Goal: Task Accomplishment & Management: Manage account settings

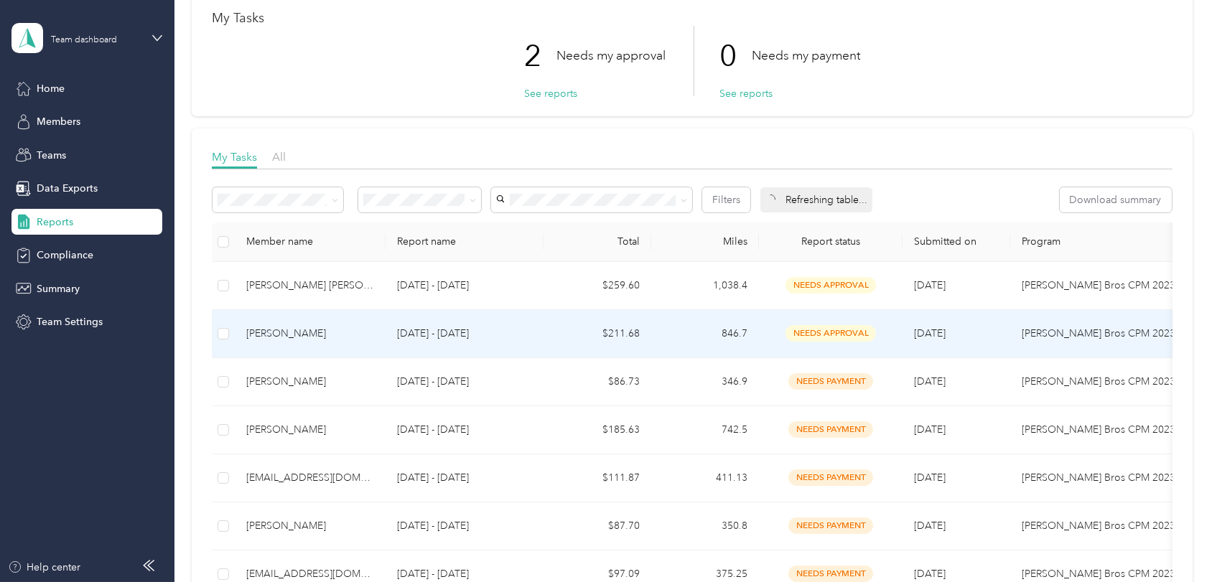
scroll to position [159, 0]
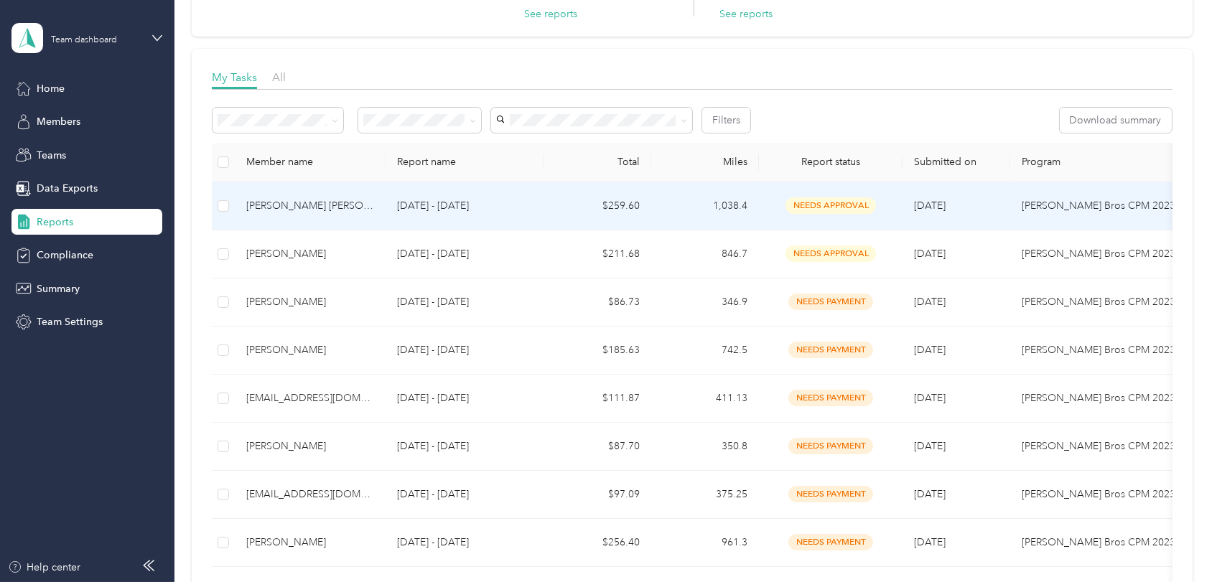
click at [285, 202] on div "[PERSON_NAME] [PERSON_NAME]" at bounding box center [310, 206] width 128 height 16
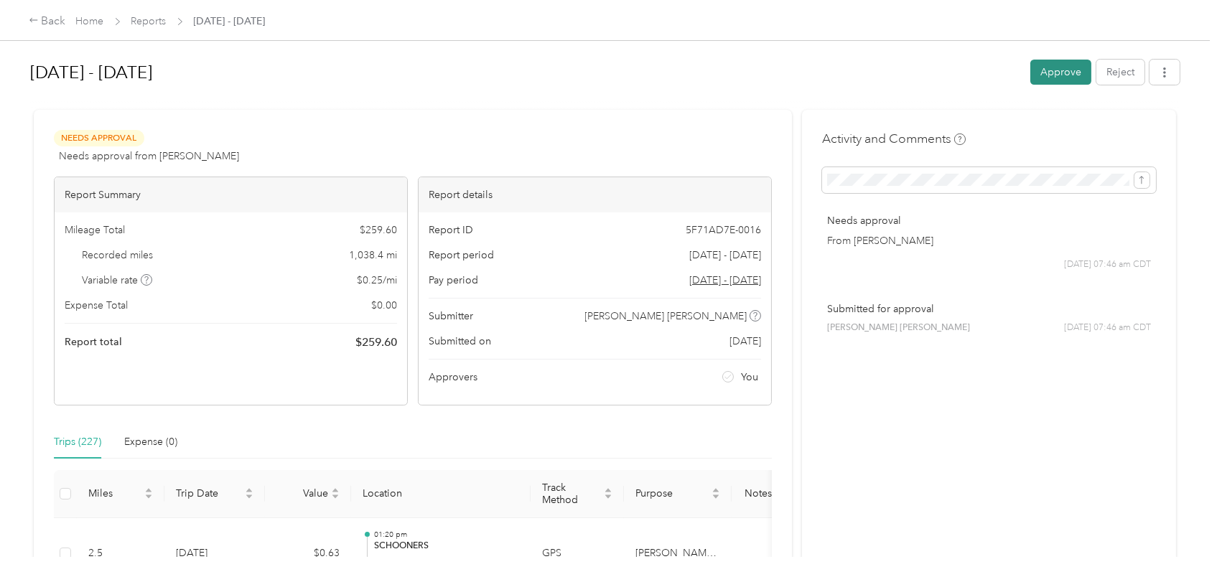
click at [1057, 66] on button "Approve" at bounding box center [1060, 72] width 61 height 25
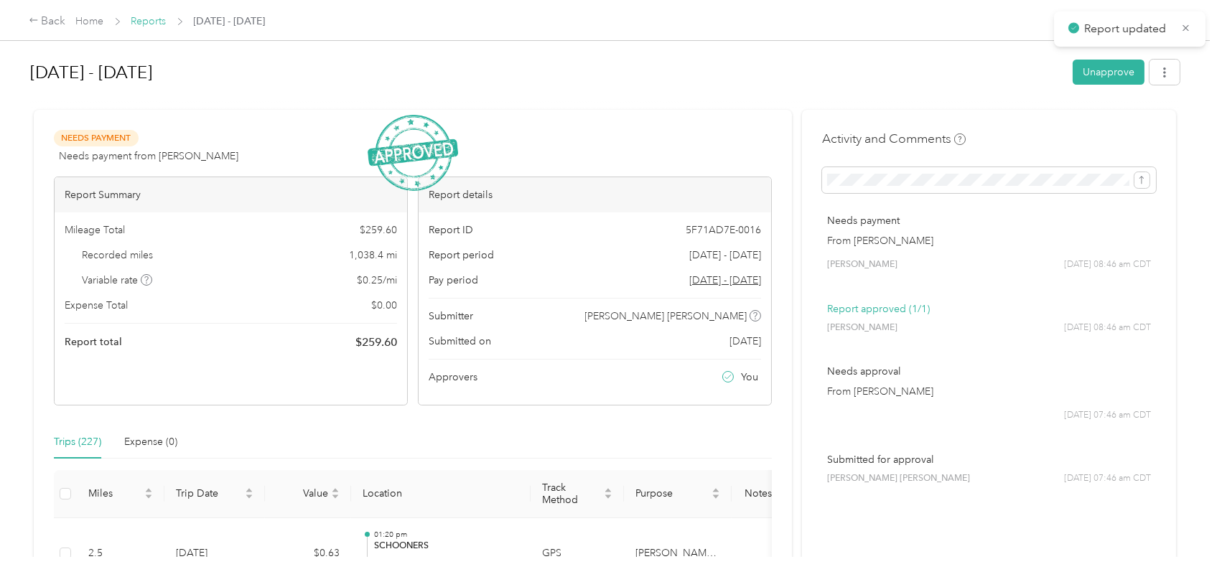
click at [144, 18] on link "Reports" at bounding box center [148, 21] width 35 height 12
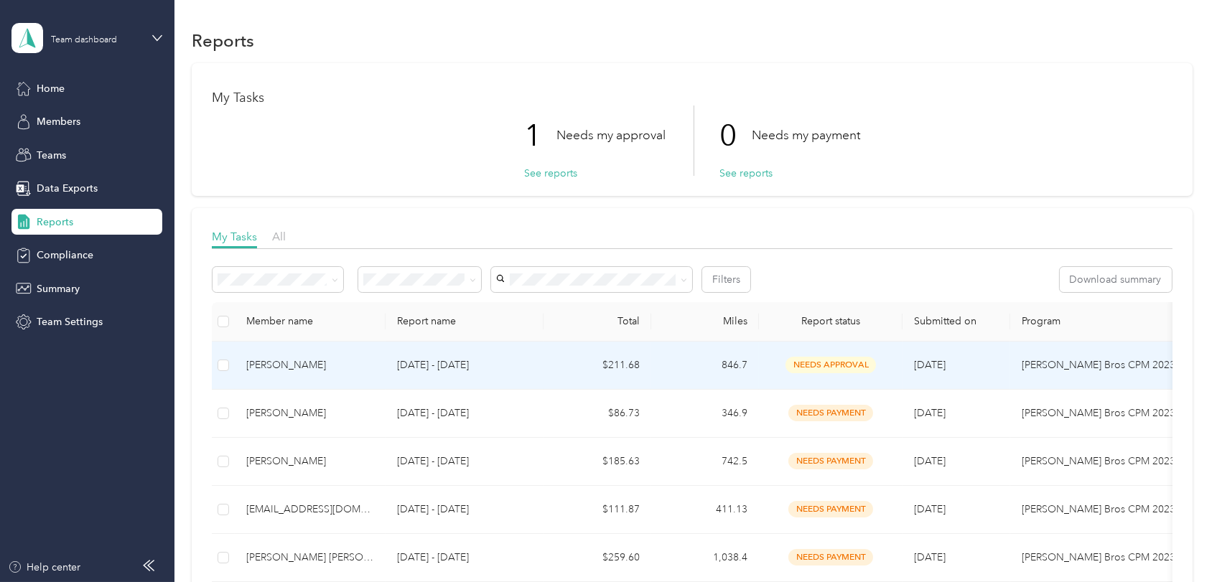
click at [274, 362] on div "[PERSON_NAME]" at bounding box center [310, 365] width 128 height 16
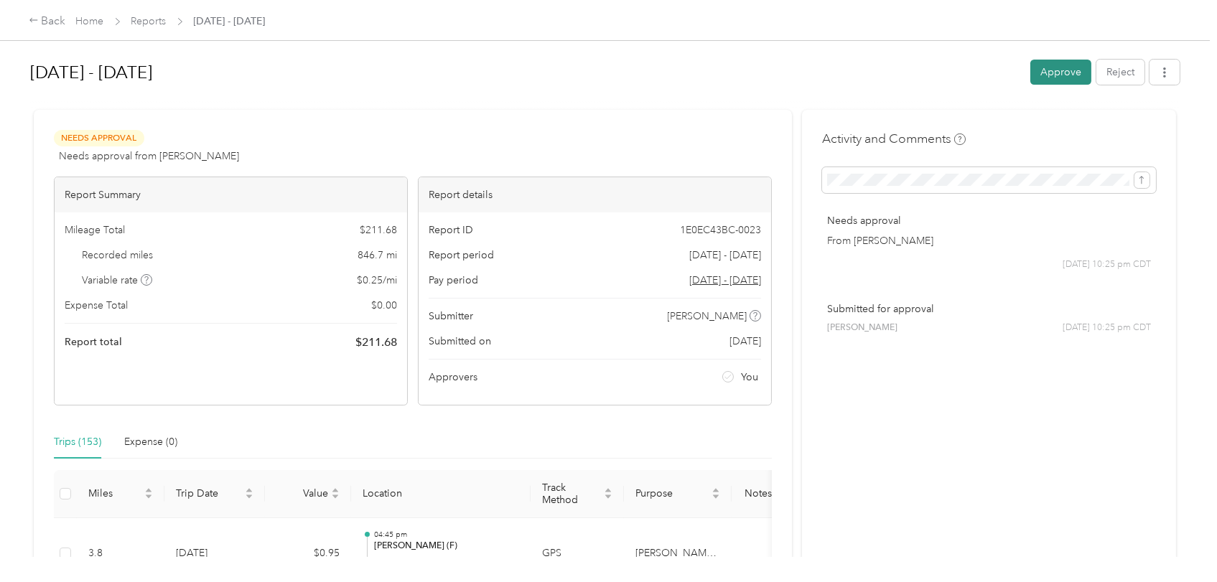
click at [1059, 70] on button "Approve" at bounding box center [1060, 72] width 61 height 25
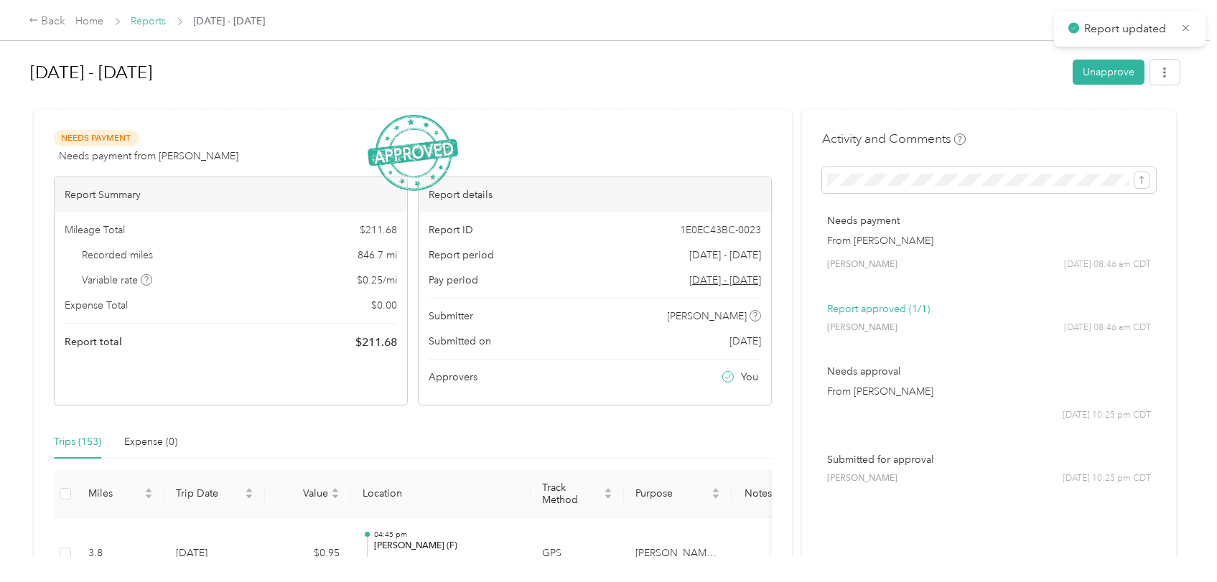
click at [142, 19] on link "Reports" at bounding box center [148, 21] width 35 height 12
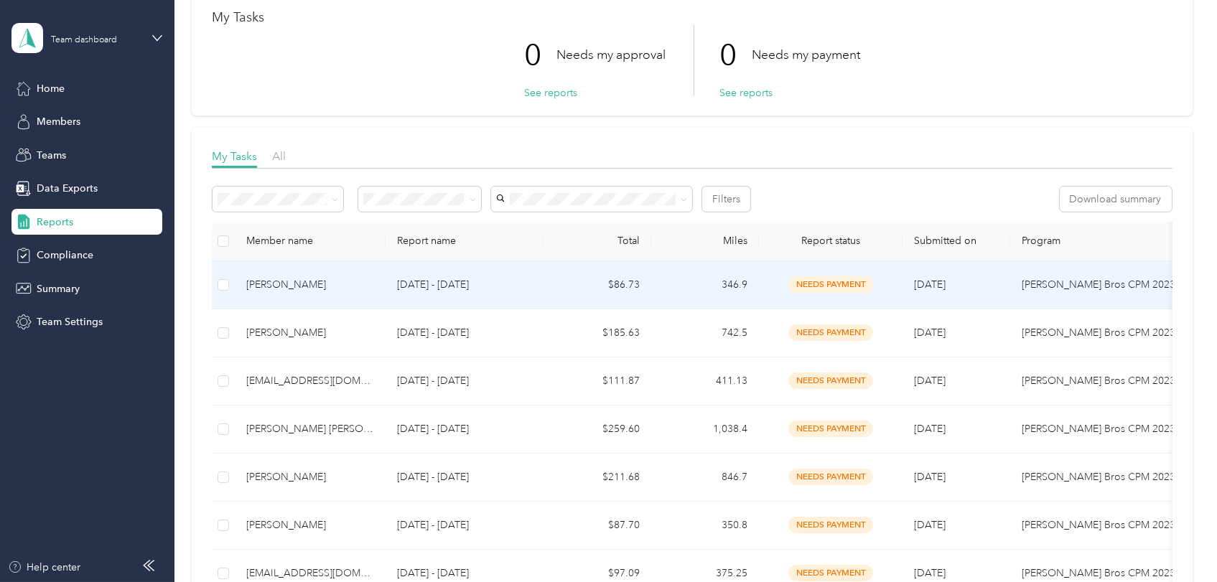
scroll to position [159, 0]
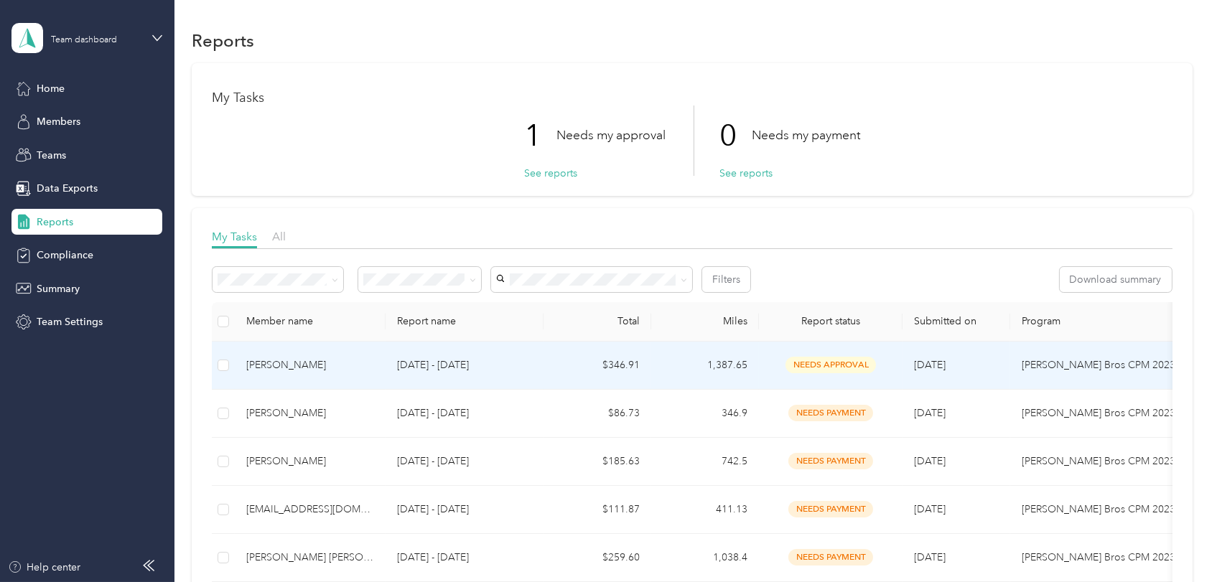
click at [274, 362] on div "[PERSON_NAME]" at bounding box center [310, 365] width 128 height 16
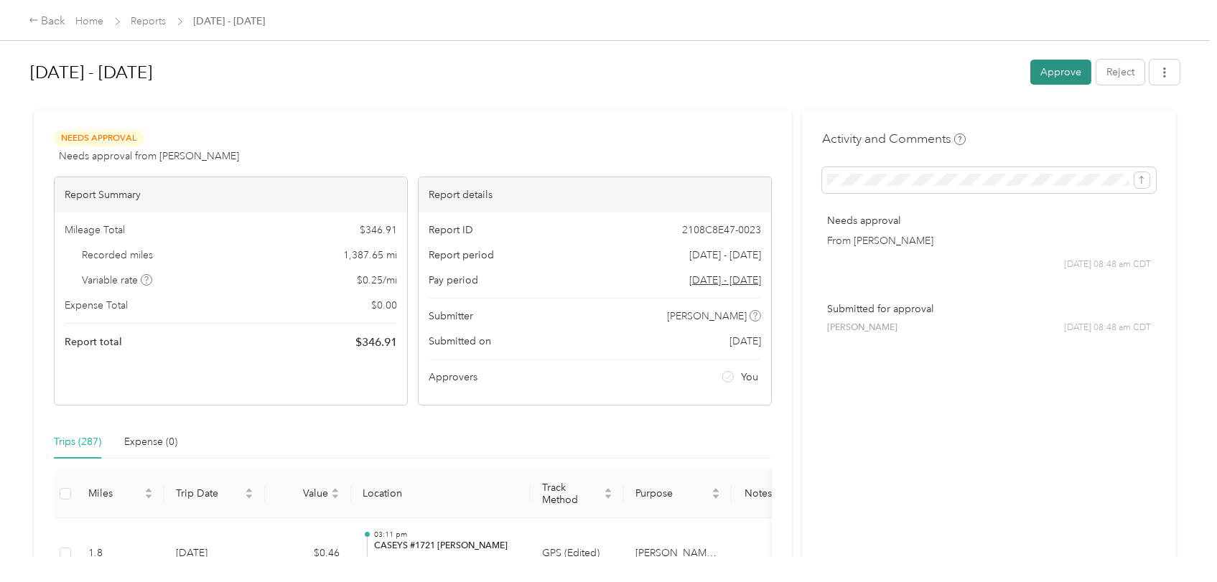
click at [1052, 67] on button "Approve" at bounding box center [1060, 72] width 61 height 25
